Goal: Obtain resource: Download file/media

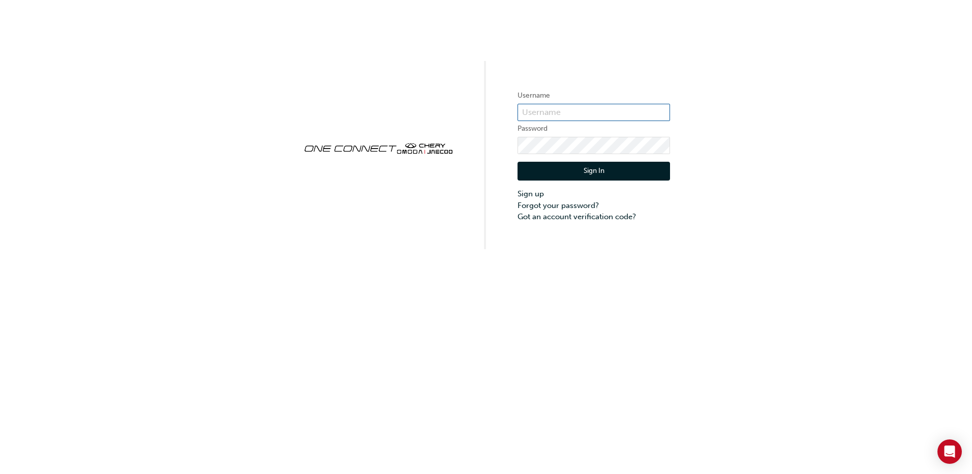
type input "CHAU1105"
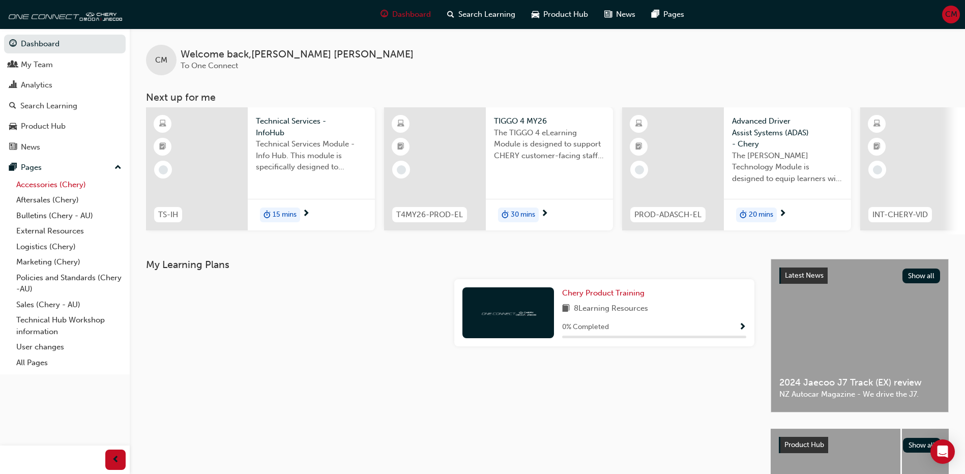
click at [42, 184] on link "Accessories (Chery)" at bounding box center [68, 185] width 113 height 16
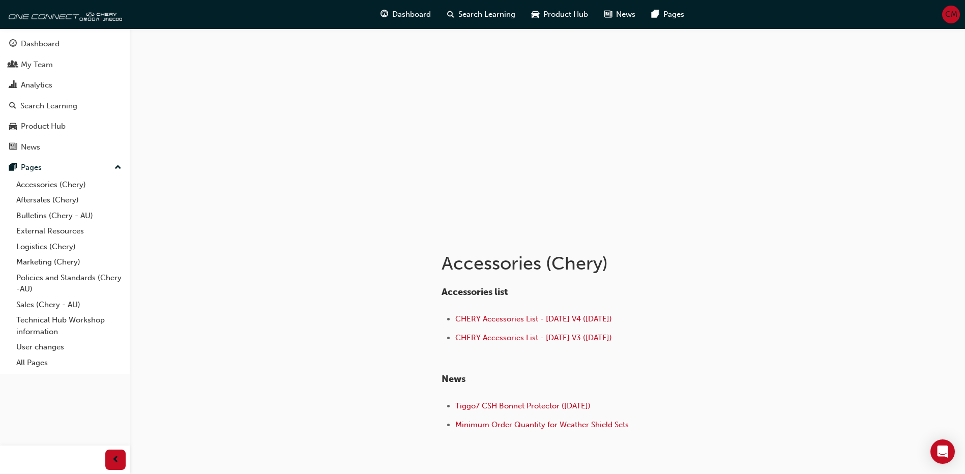
click at [509, 314] on li "CHERY Accessories List - [DATE] V4 ([DATE])" at bounding box center [613, 320] width 317 height 15
click at [510, 317] on span "CHERY Accessories List - [DATE] V4 ([DATE])" at bounding box center [533, 318] width 157 height 9
